Goal: Use online tool/utility

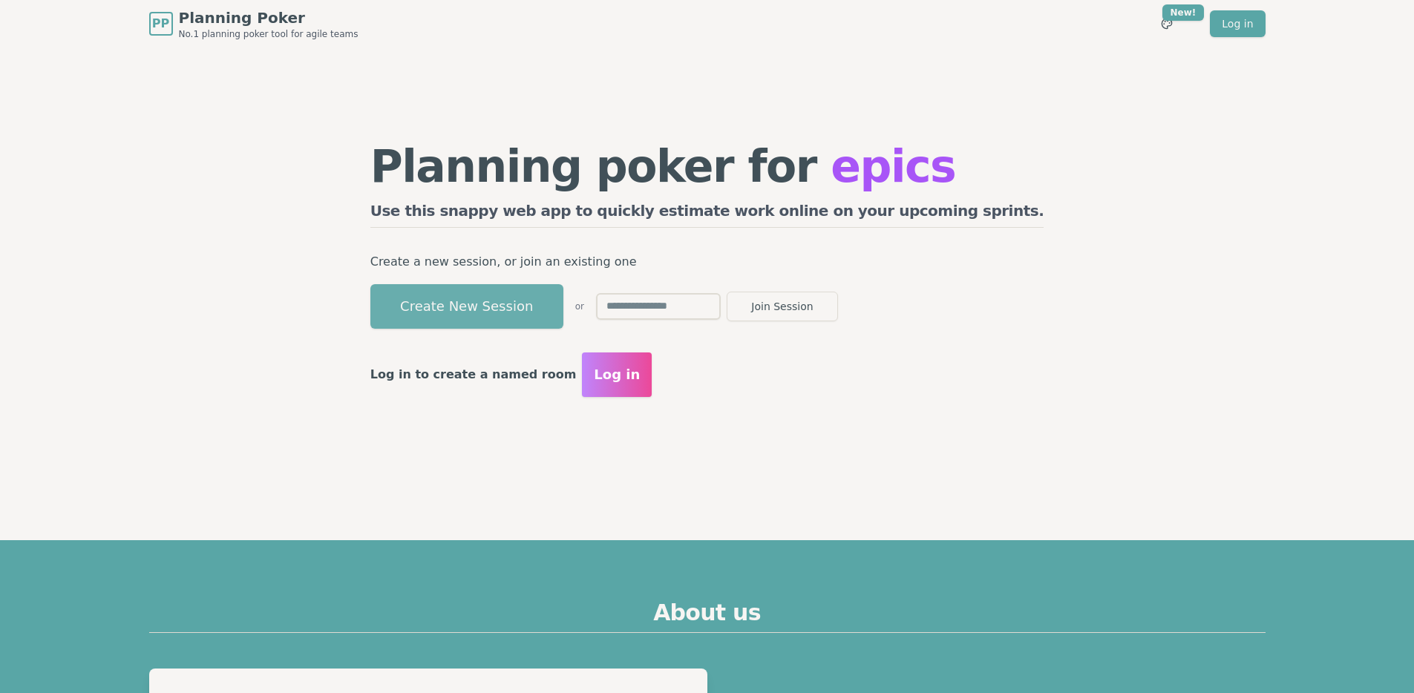
click at [542, 310] on button "Create New Session" at bounding box center [466, 306] width 193 height 45
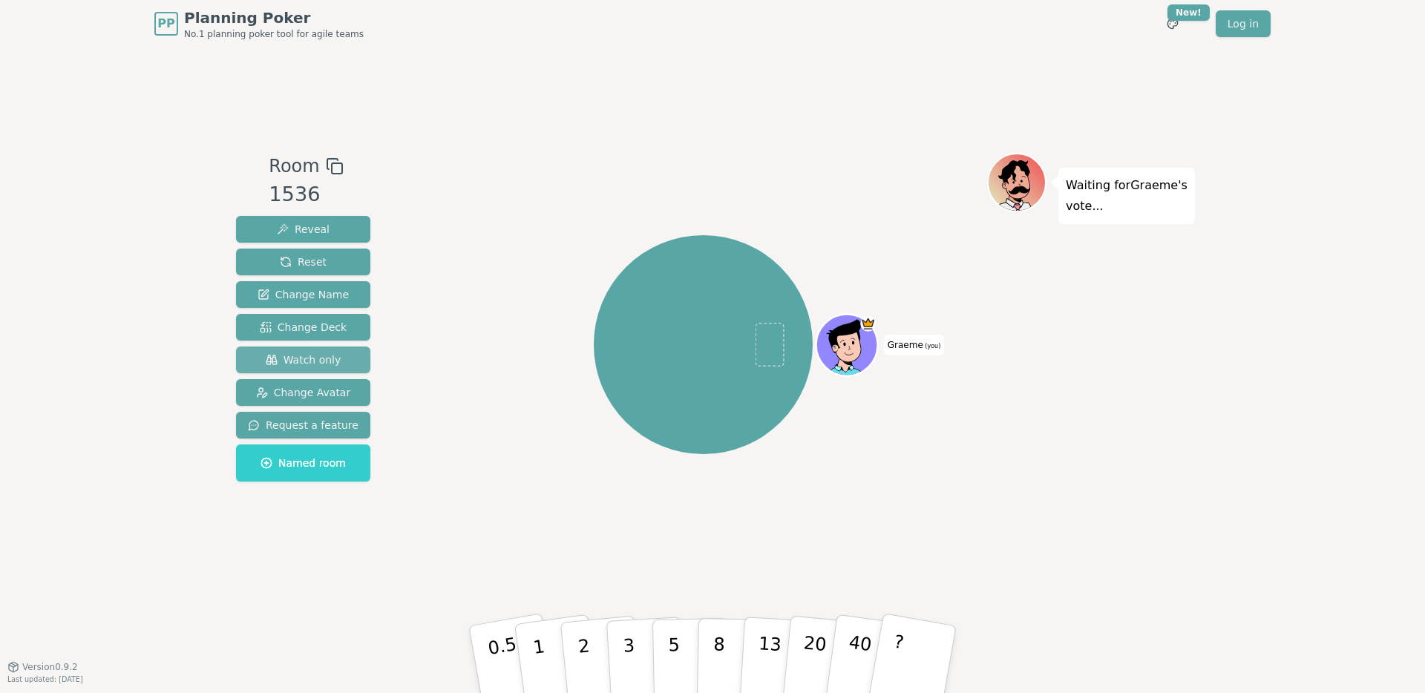
click at [323, 364] on span "Watch only" at bounding box center [304, 360] width 76 height 15
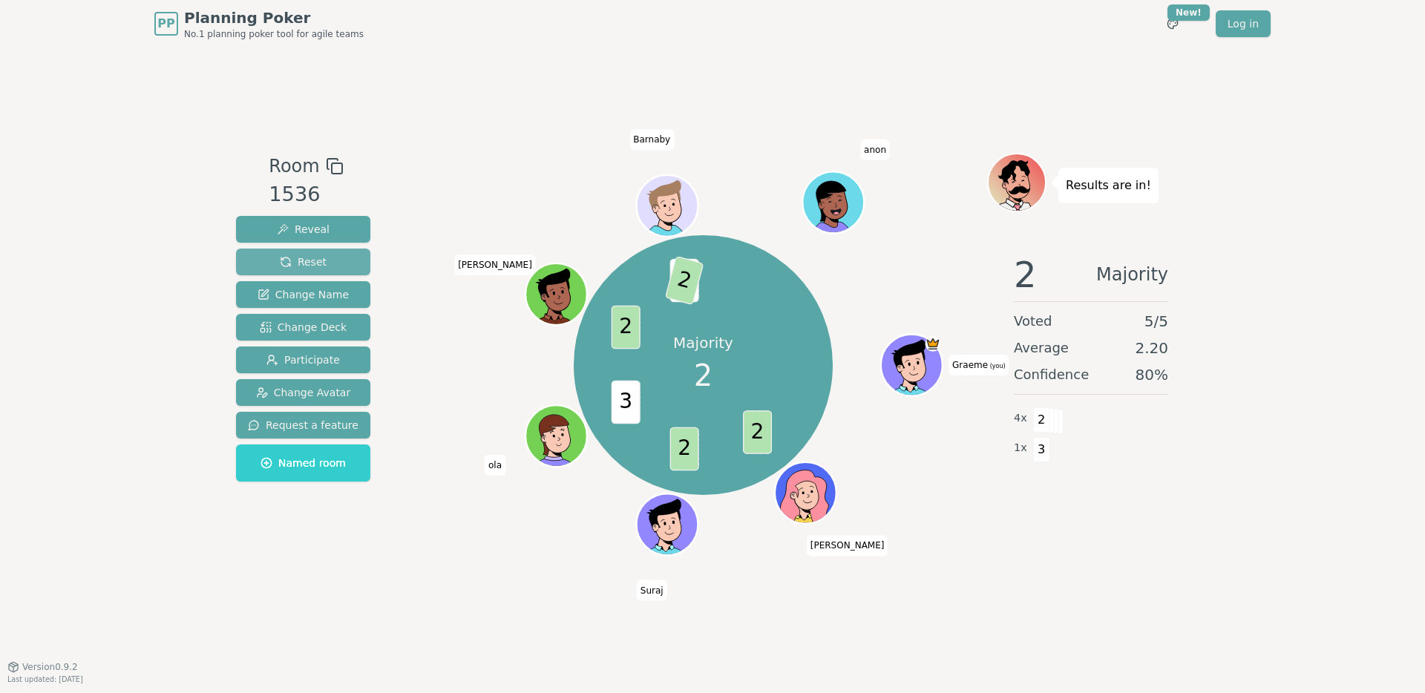
click at [336, 264] on button "Reset" at bounding box center [303, 262] width 134 height 27
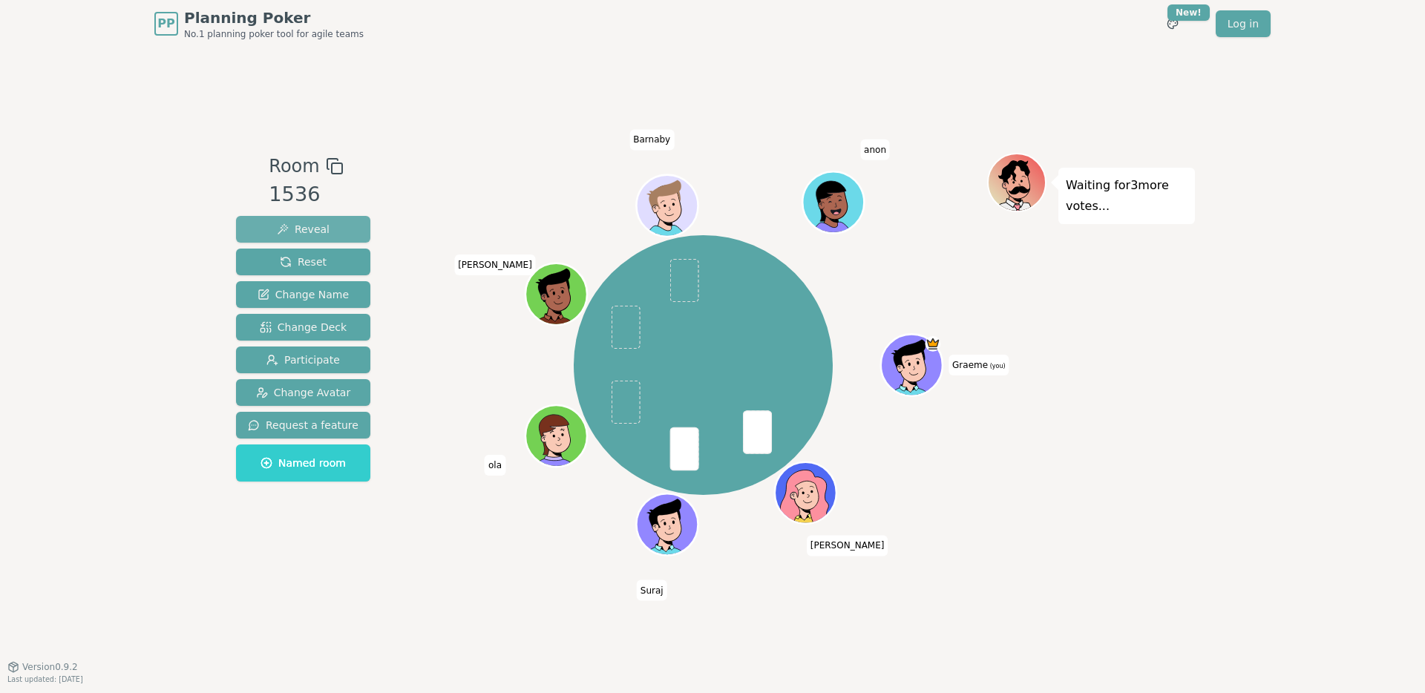
click at [310, 229] on span "Reveal" at bounding box center [303, 229] width 53 height 15
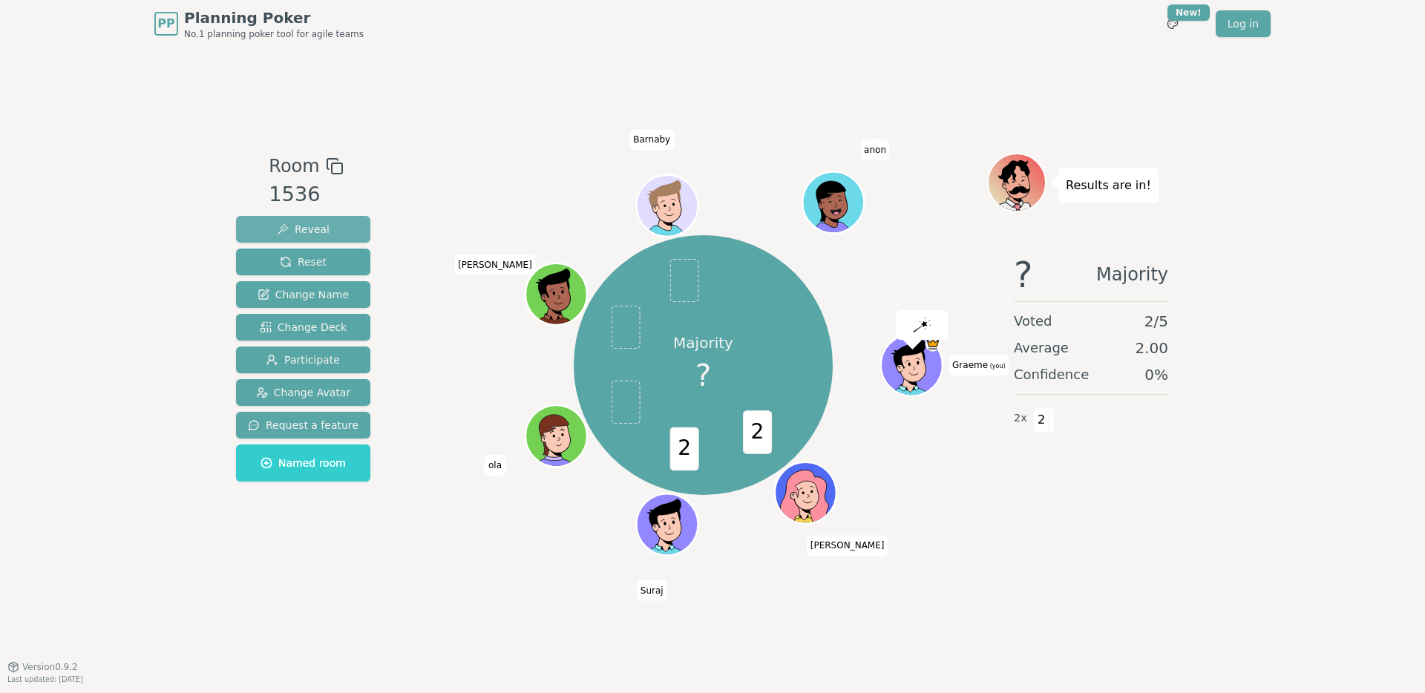
drag, startPoint x: 306, startPoint y: 262, endPoint x: 359, endPoint y: 218, distance: 68.5
click at [306, 262] on span "Reset" at bounding box center [303, 262] width 47 height 15
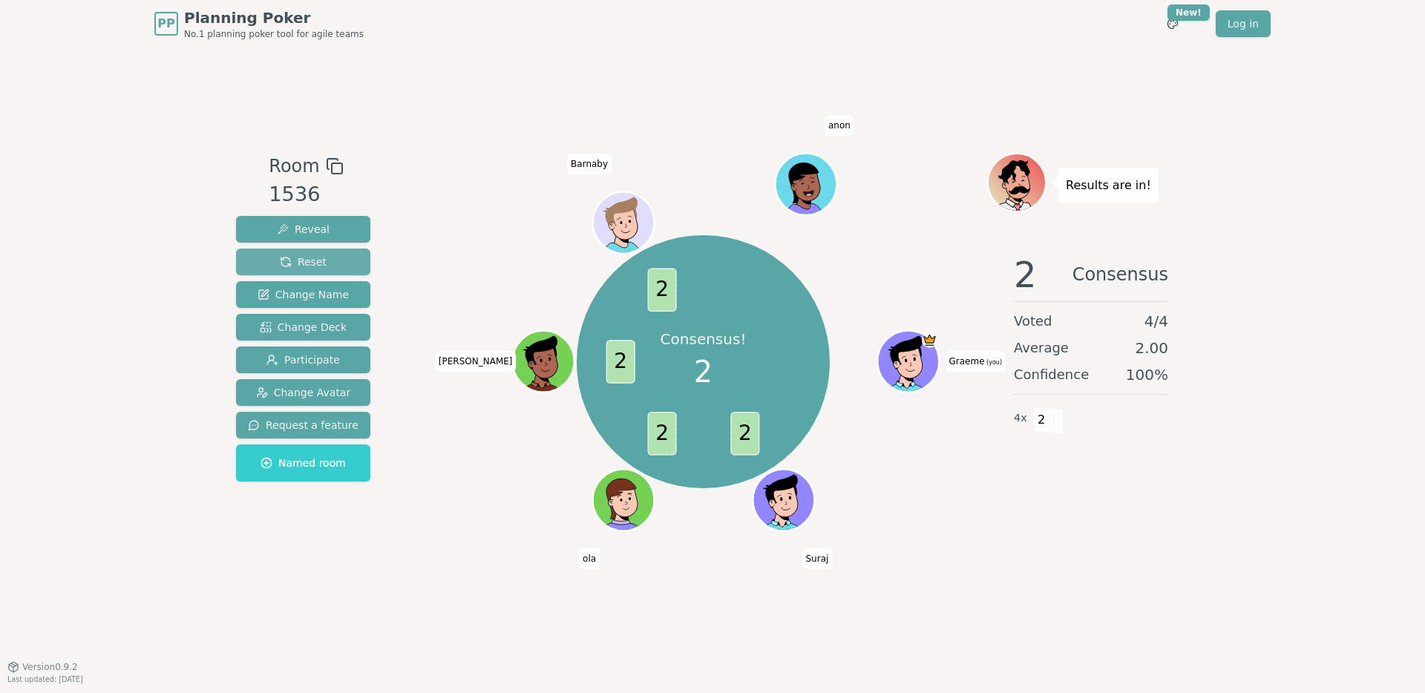
click at [327, 258] on button "Reset" at bounding box center [303, 262] width 134 height 27
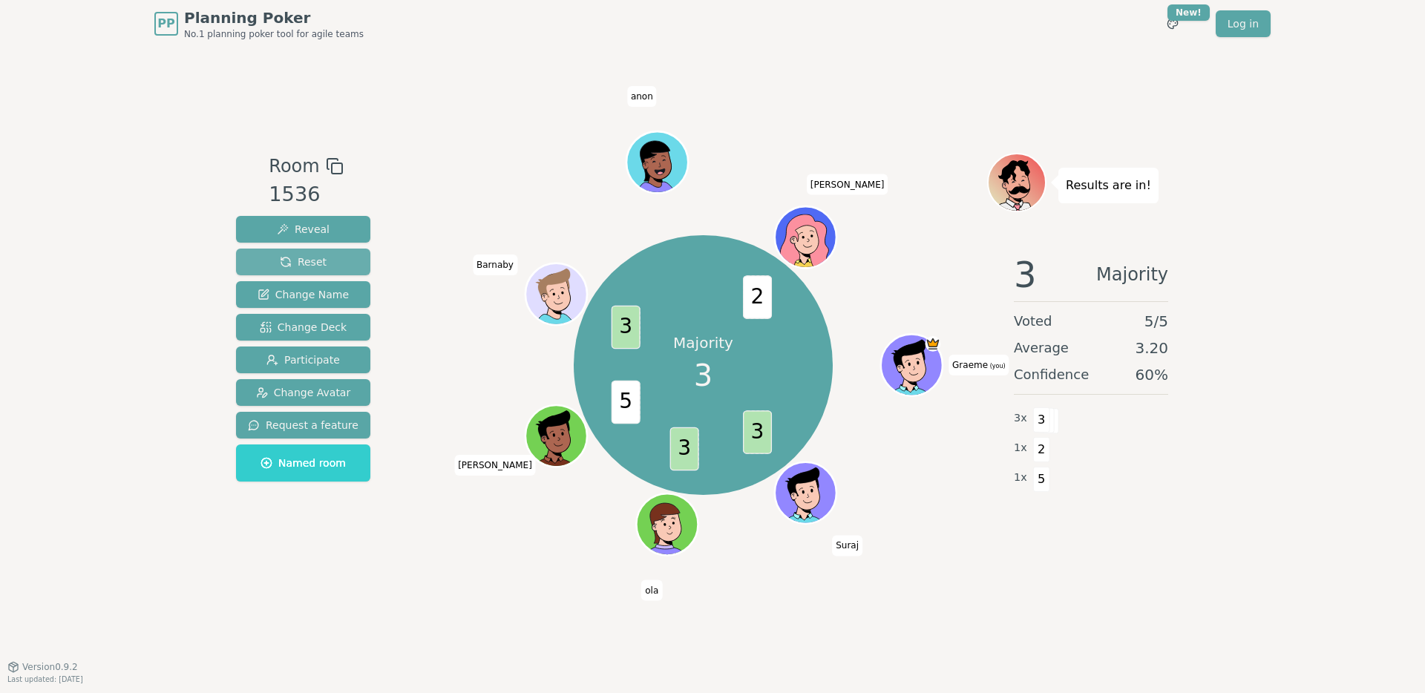
click at [290, 258] on span "Reset" at bounding box center [303, 262] width 47 height 15
click at [324, 264] on button "Reset" at bounding box center [303, 262] width 134 height 27
click at [326, 269] on button "Reset" at bounding box center [303, 262] width 134 height 27
